Goal: Task Accomplishment & Management: Complete application form

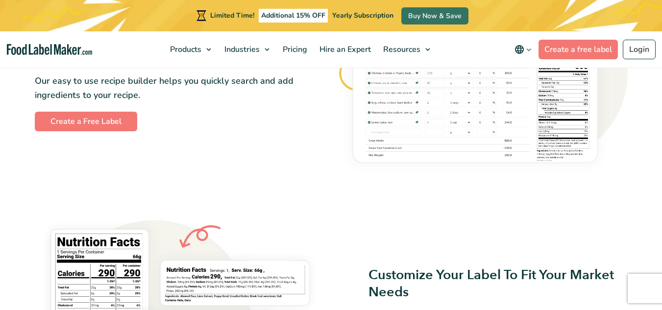
scroll to position [622, 0]
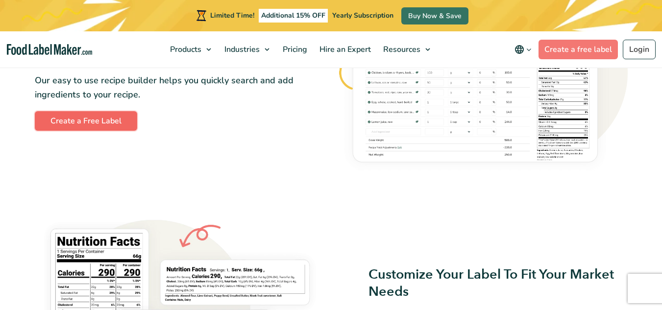
click at [118, 125] on link "Create a Free Label" at bounding box center [86, 121] width 102 height 20
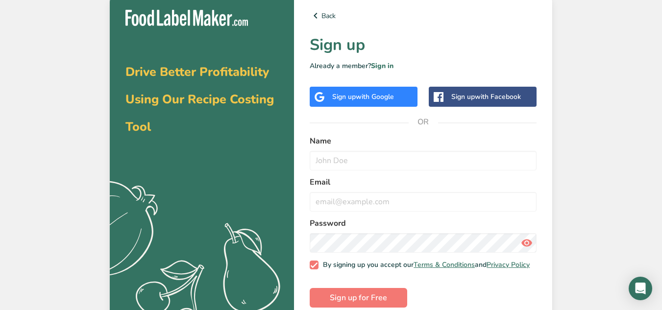
scroll to position [22, 0]
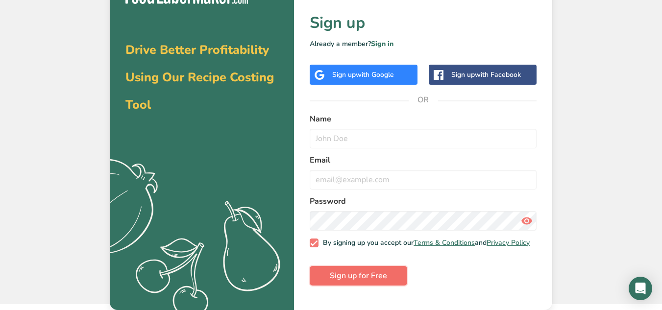
click at [386, 276] on span "Sign up for Free" at bounding box center [358, 276] width 57 height 12
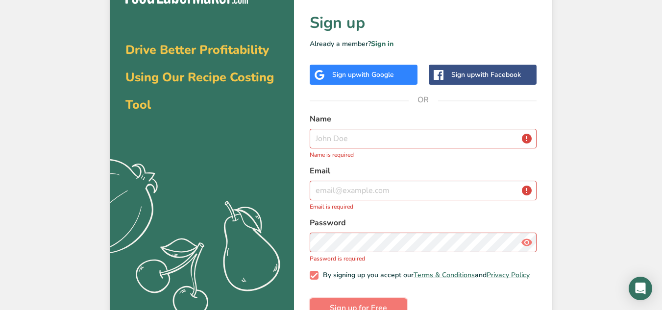
scroll to position [51, 0]
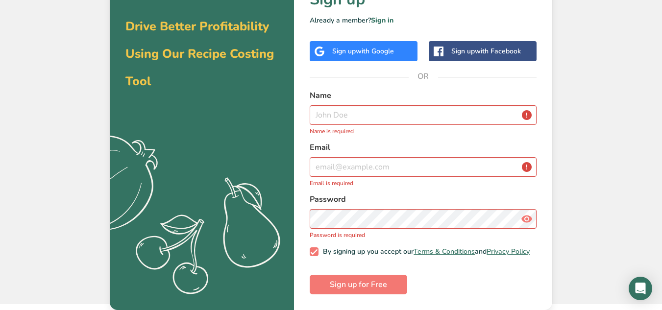
click at [361, 47] on span "with Google" at bounding box center [375, 51] width 38 height 9
